Goal: Task Accomplishment & Management: Manage account settings

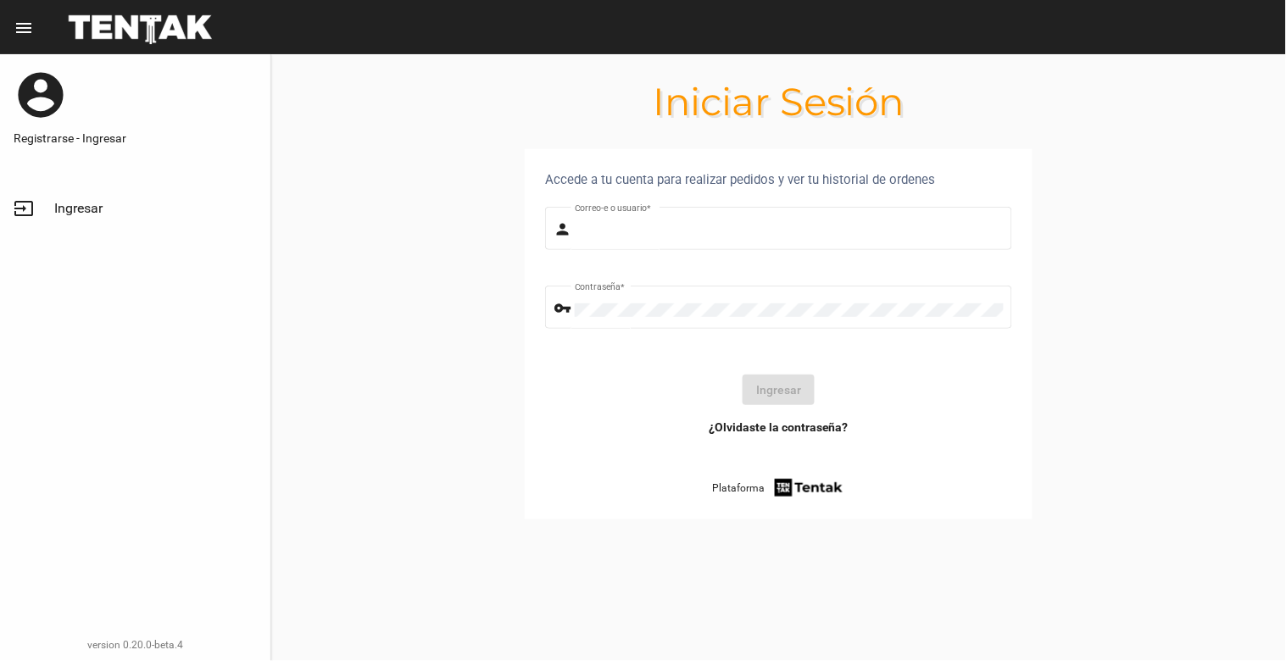
type input "[EMAIL_ADDRESS][DOMAIN_NAME]"
drag, startPoint x: 789, startPoint y: 379, endPoint x: 688, endPoint y: 384, distance: 101.9
click at [671, 391] on div "Ingresar" at bounding box center [779, 390] width 440 height 31
click at [732, 388] on div "Ingresar" at bounding box center [779, 390] width 440 height 31
click at [770, 393] on button "Ingresar" at bounding box center [779, 390] width 72 height 31
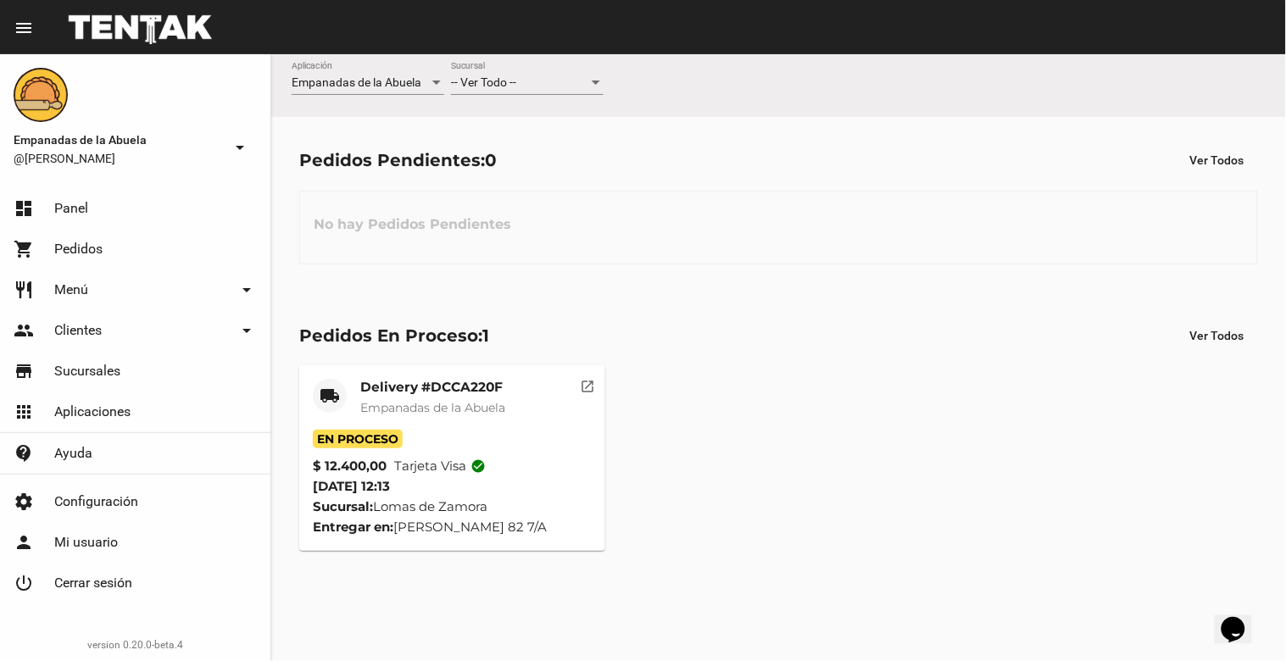
click at [587, 383] on mat-icon "open_in_new" at bounding box center [588, 383] width 15 height 15
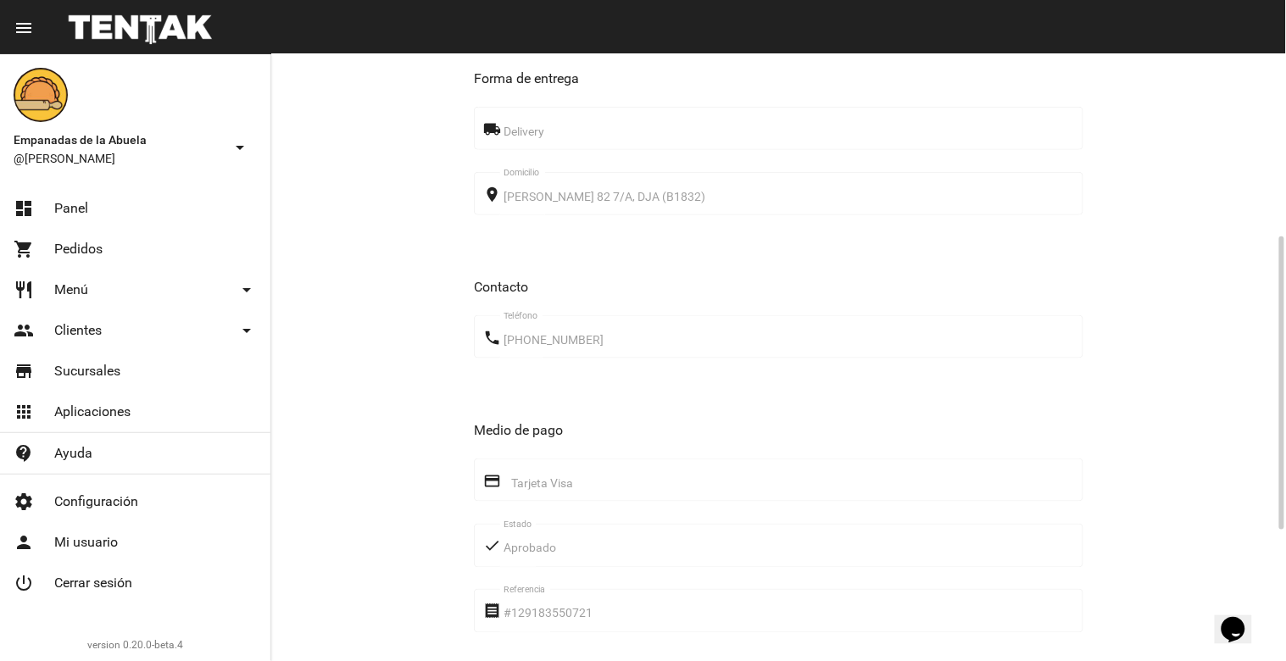
scroll to position [647, 0]
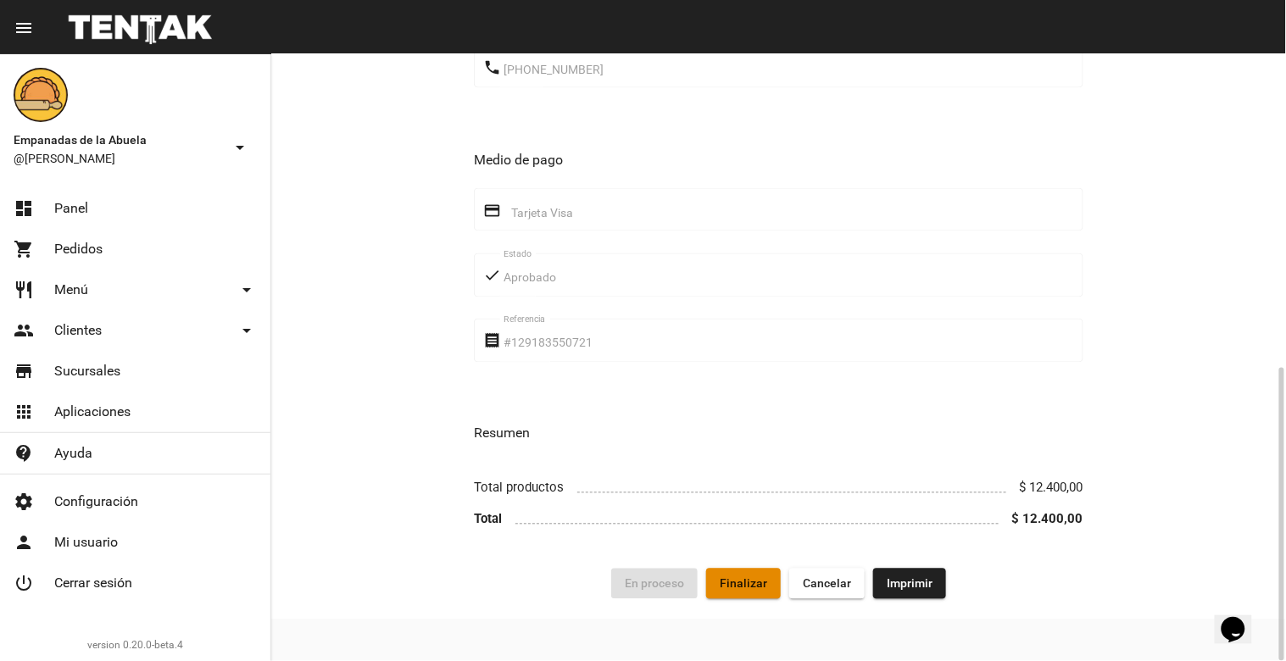
click at [764, 589] on span "Finalizar" at bounding box center [743, 584] width 47 height 14
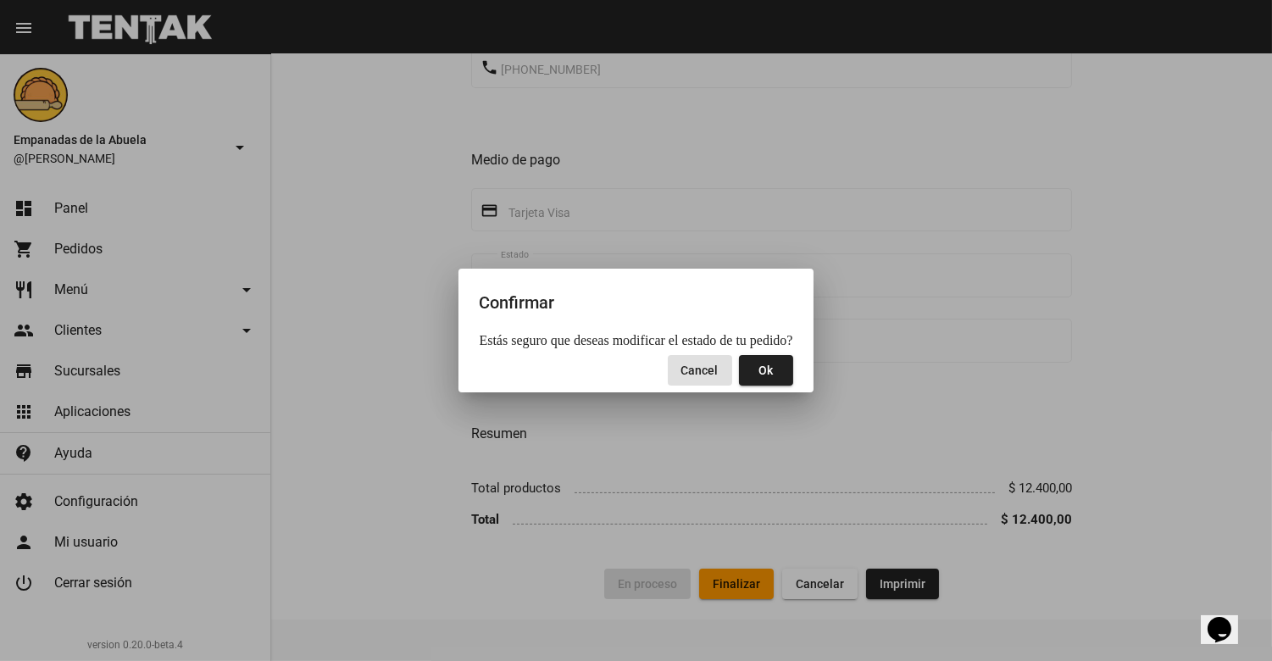
click at [767, 368] on button "Ok" at bounding box center [766, 370] width 54 height 31
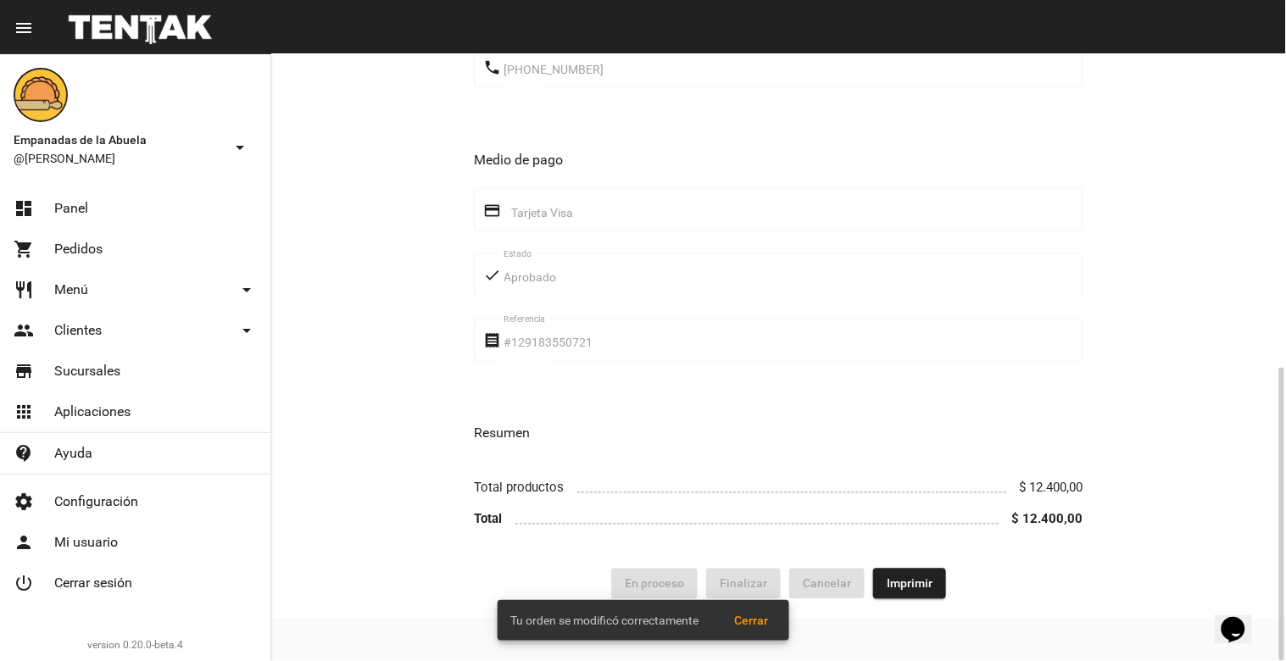
click at [870, 428] on h3 "Resumen" at bounding box center [778, 434] width 609 height 24
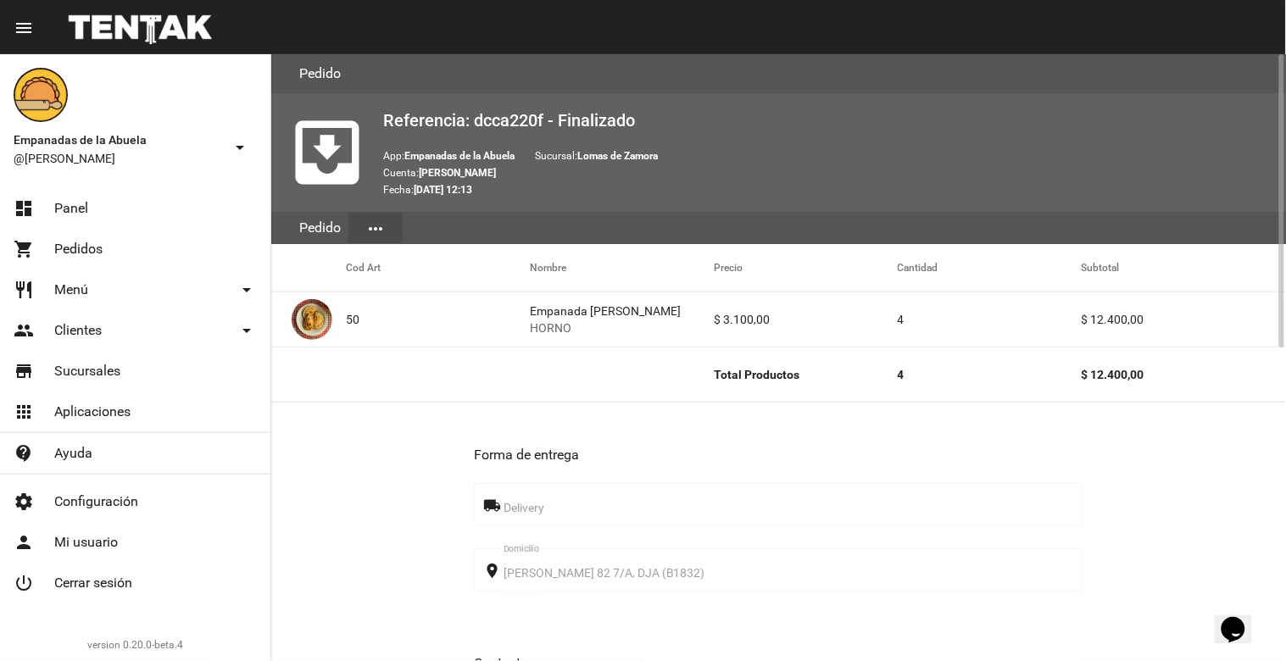
click at [93, 214] on link "dashboard Panel" at bounding box center [135, 208] width 270 height 41
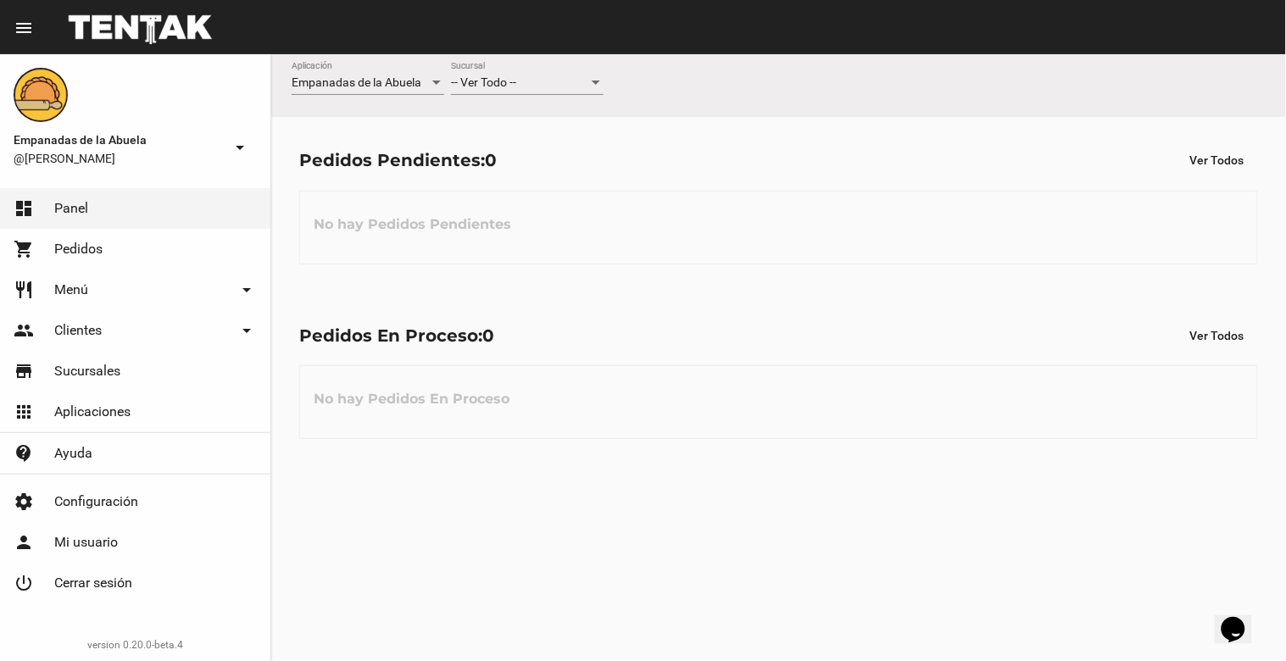
click at [536, 79] on div "-- Ver Todo --" at bounding box center [519, 83] width 137 height 14
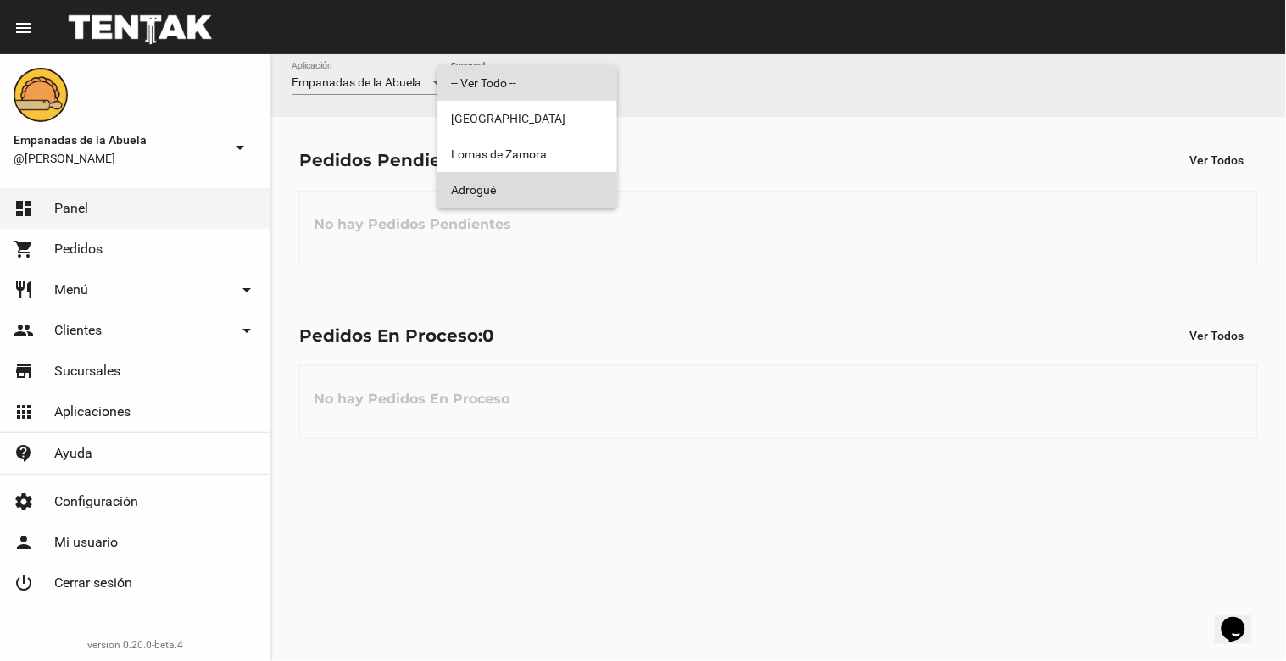
click at [521, 188] on span "Adrogué" at bounding box center [527, 190] width 153 height 36
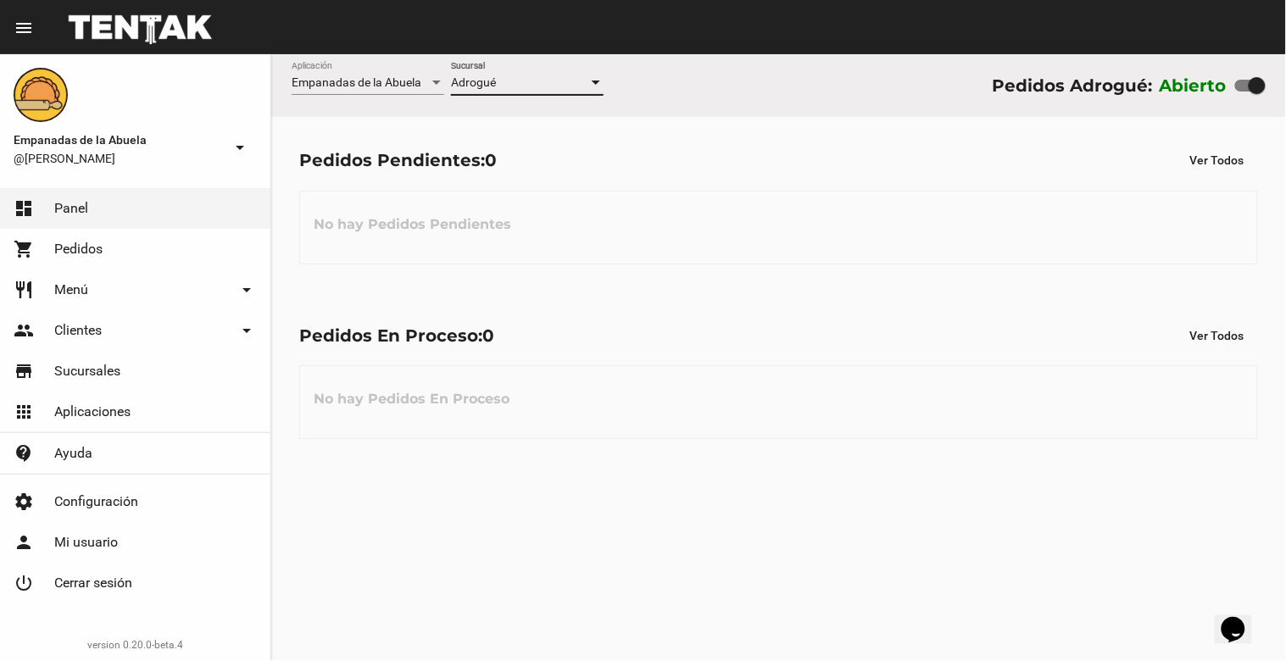
click at [530, 83] on div "Adrogué" at bounding box center [519, 83] width 137 height 14
click at [530, 90] on div "-- Ver Todo -- Sucursal" at bounding box center [527, 78] width 153 height 33
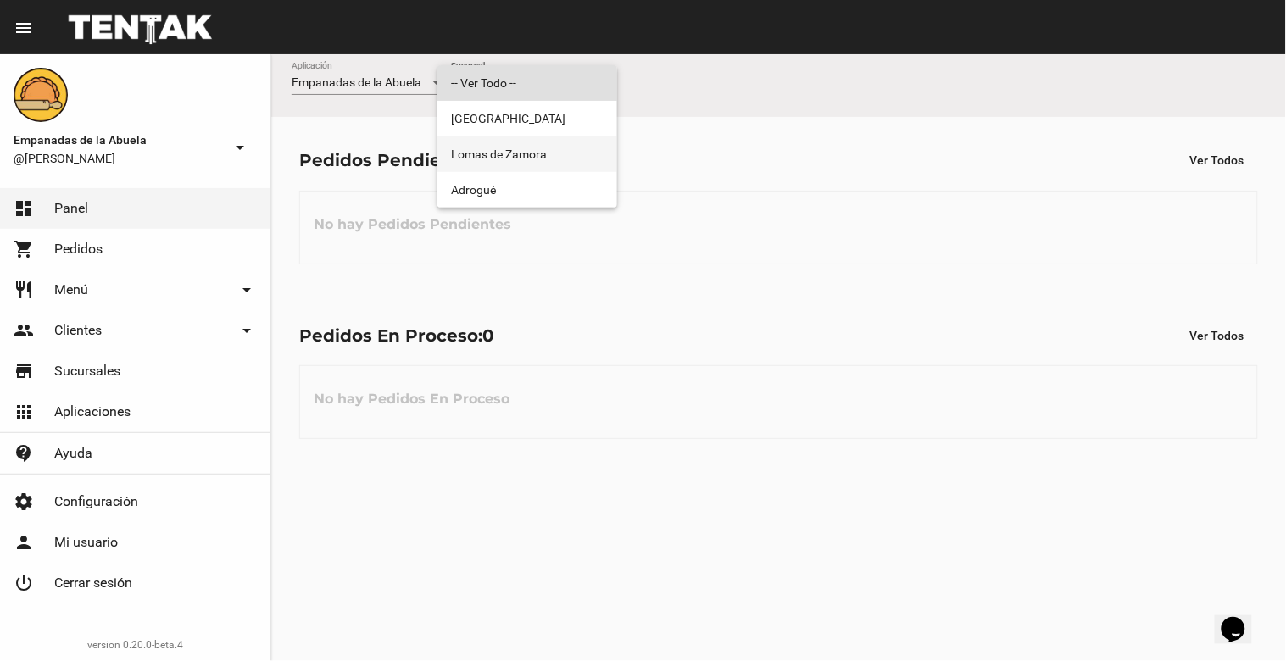
click at [520, 150] on span "Lomas de Zamora" at bounding box center [527, 154] width 153 height 36
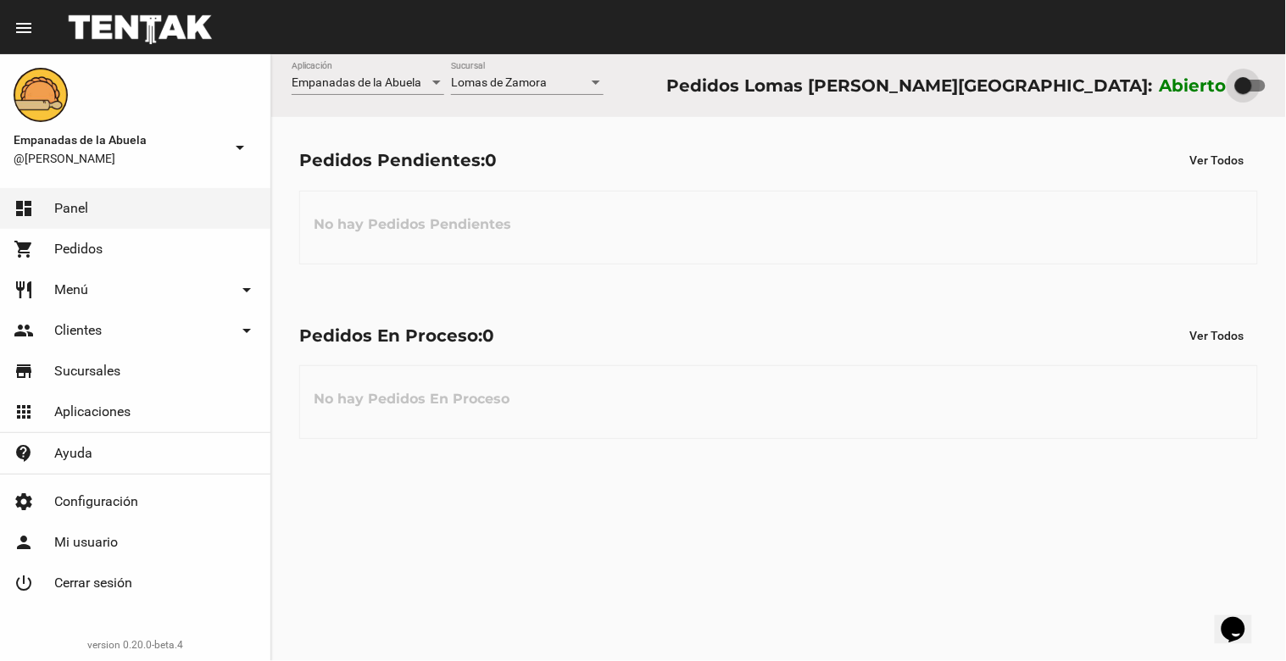
drag, startPoint x: 1264, startPoint y: 89, endPoint x: 1222, endPoint y: 82, distance: 42.9
click at [1222, 82] on div "Abierto" at bounding box center [1213, 85] width 106 height 27
checkbox input "false"
